Goal: Task Accomplishment & Management: Complete application form

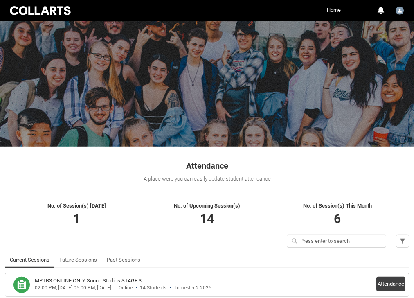
scroll to position [48, 0]
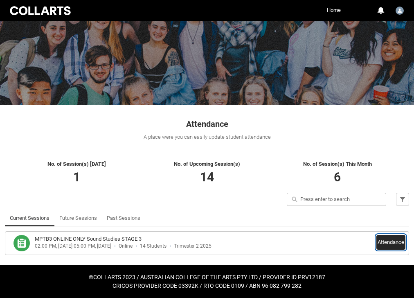
click at [389, 240] on button "Attendance" at bounding box center [390, 242] width 29 height 15
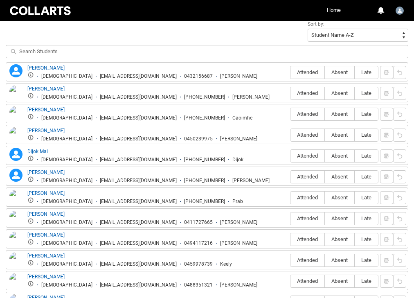
scroll to position [292, 0]
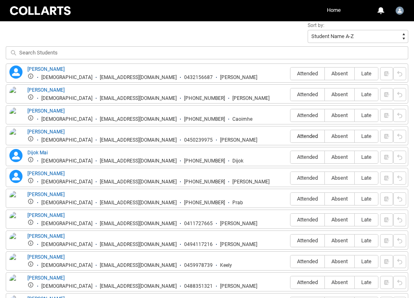
click at [303, 133] on span "Attended" at bounding box center [307, 136] width 34 height 6
click at [290, 136] on input "Attended" at bounding box center [290, 136] width 0 height 0
type lightning-radio-group "Attended"
radio input "true"
click at [307, 175] on label "Attended" at bounding box center [307, 178] width 34 height 13
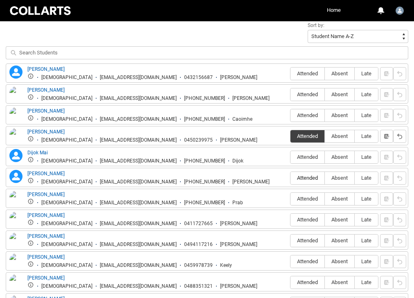
click at [290, 177] on input "Attended" at bounding box center [290, 177] width 0 height 0
type lightning-radio-group "Attended"
radio input "true"
click at [306, 238] on span "Attended" at bounding box center [307, 240] width 34 height 6
click at [290, 240] on input "Attended" at bounding box center [290, 240] width 0 height 0
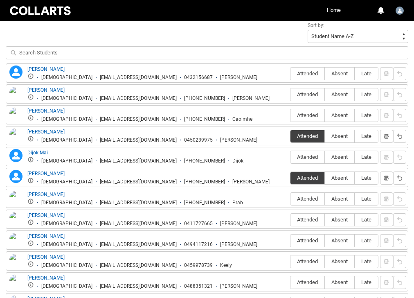
type lightning-radio-group "Attended"
radio input "true"
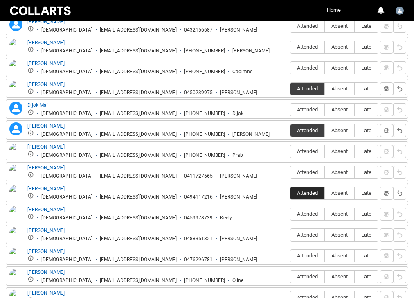
scroll to position [349, 0]
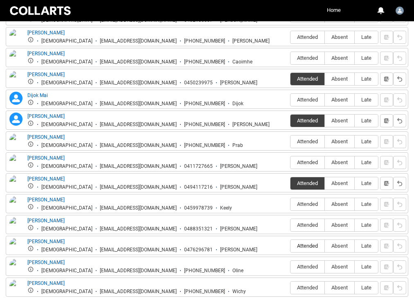
click at [306, 242] on label "Attended" at bounding box center [307, 246] width 34 height 13
click at [290, 245] on input "Attended" at bounding box center [290, 245] width 0 height 0
type lightning-radio-group "Attended"
radio input "true"
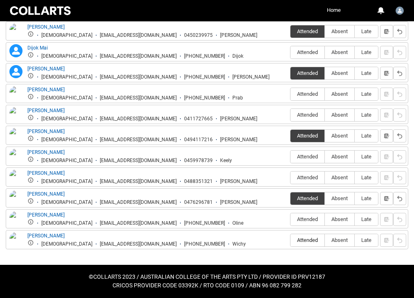
click at [309, 240] on span "Attended" at bounding box center [307, 240] width 34 height 6
click at [290, 240] on input "Attended" at bounding box center [290, 240] width 0 height 0
type lightning-radio-group "Attended"
radio input "true"
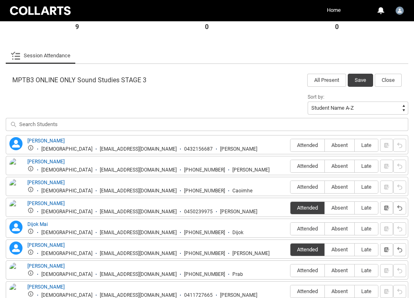
scroll to position [206, 0]
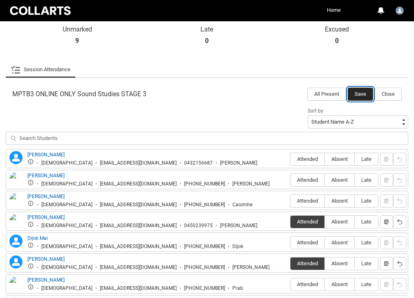
click at [360, 93] on button "Save" at bounding box center [359, 93] width 25 height 13
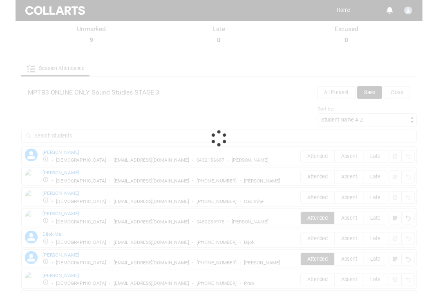
scroll to position [48, 0]
